Goal: Entertainment & Leisure: Consume media (video, audio)

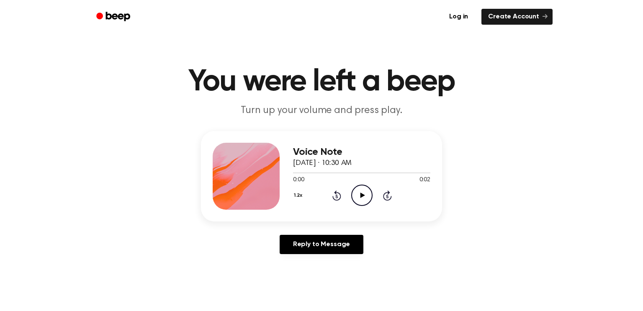
click at [362, 187] on icon "Play Audio" at bounding box center [361, 195] width 21 height 21
click at [373, 196] on div "1.2x Rewind 5 seconds Play Audio Skip 5 seconds" at bounding box center [361, 195] width 137 height 21
click at [364, 196] on icon at bounding box center [362, 195] width 5 height 5
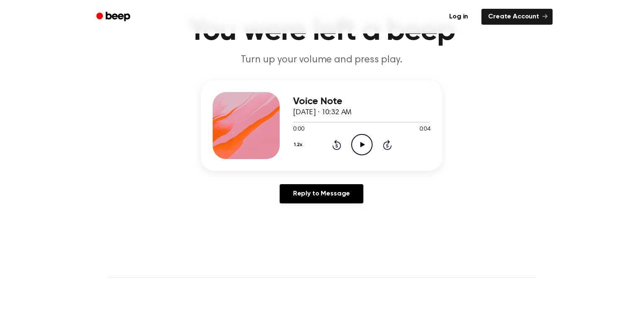
scroll to position [62, 0]
